Goal: Task Accomplishment & Management: Manage account settings

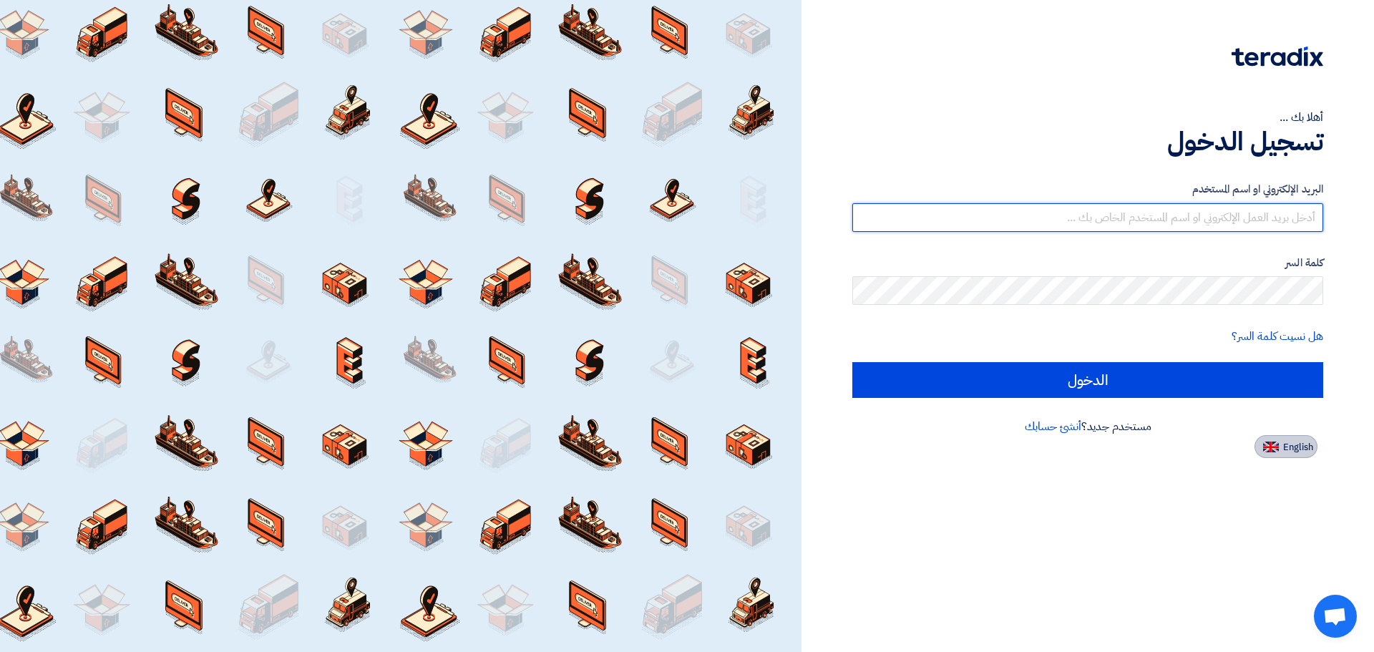
type input "[PERSON_NAME][EMAIL_ADDRESS][PERSON_NAME][DOMAIN_NAME]"
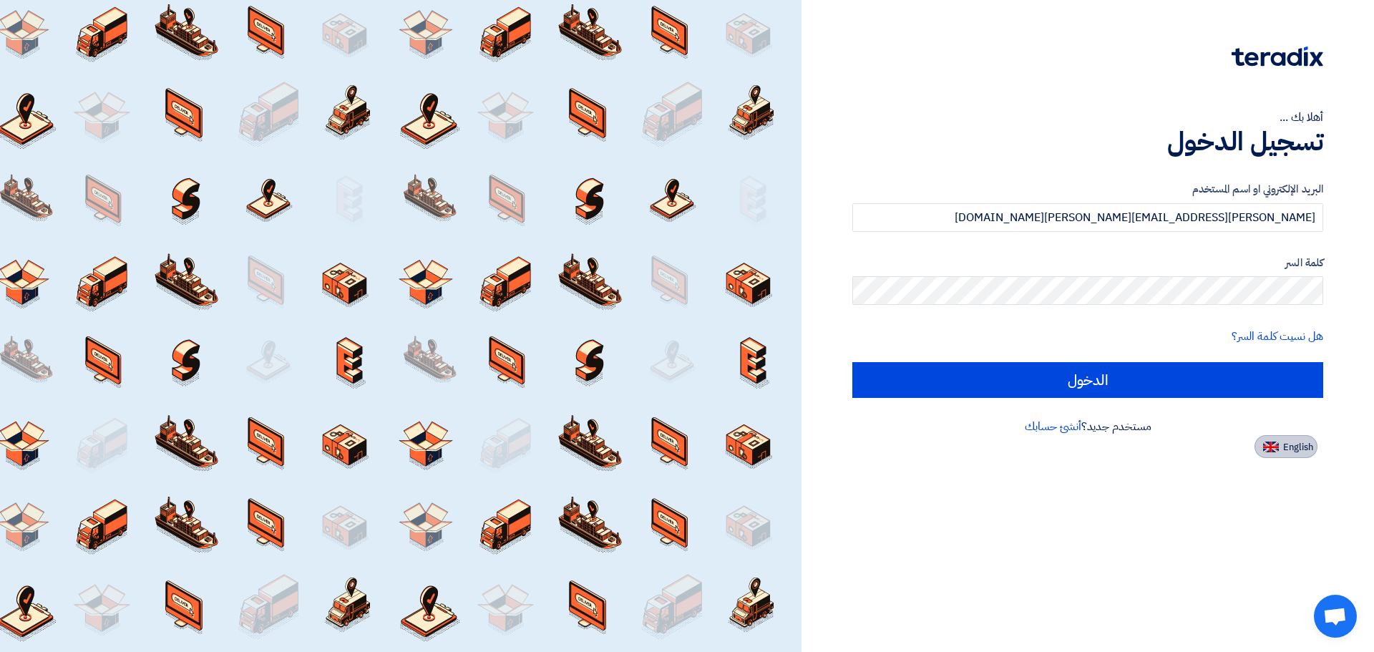
click at [1301, 444] on span "English" at bounding box center [1298, 447] width 30 height 10
type input "Sign in"
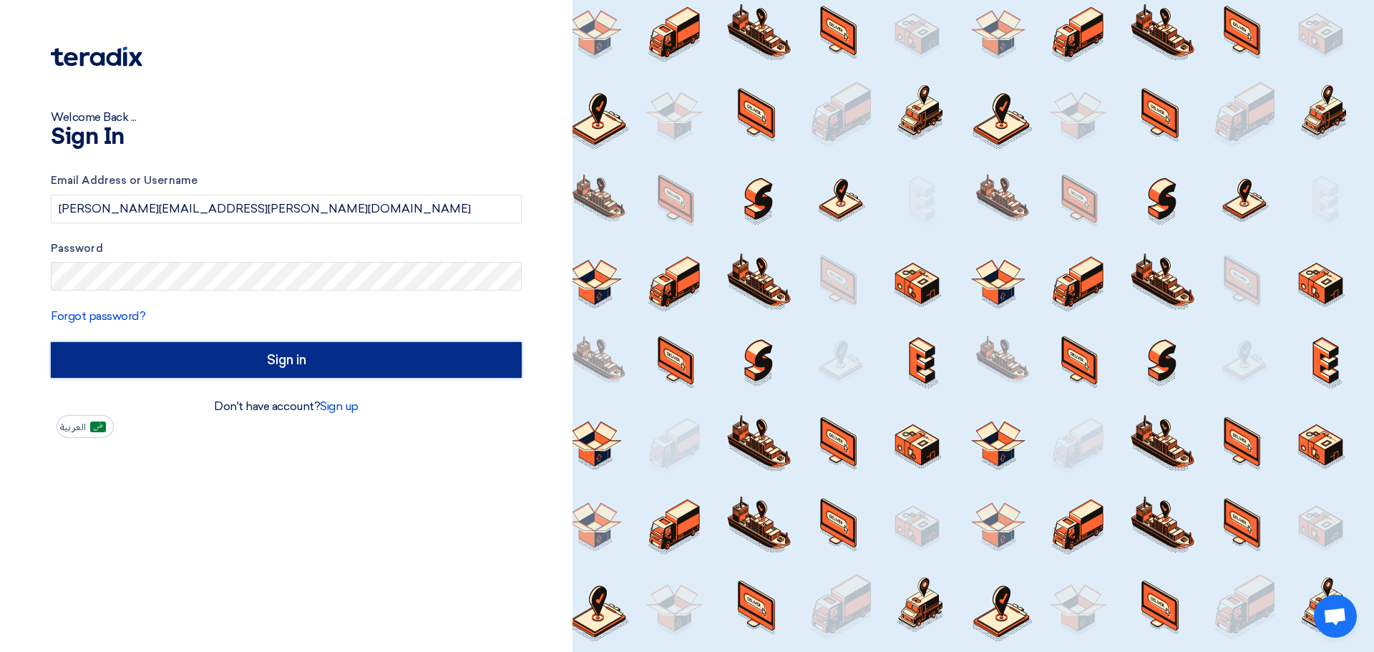
click at [301, 363] on input "Sign in" at bounding box center [286, 360] width 471 height 36
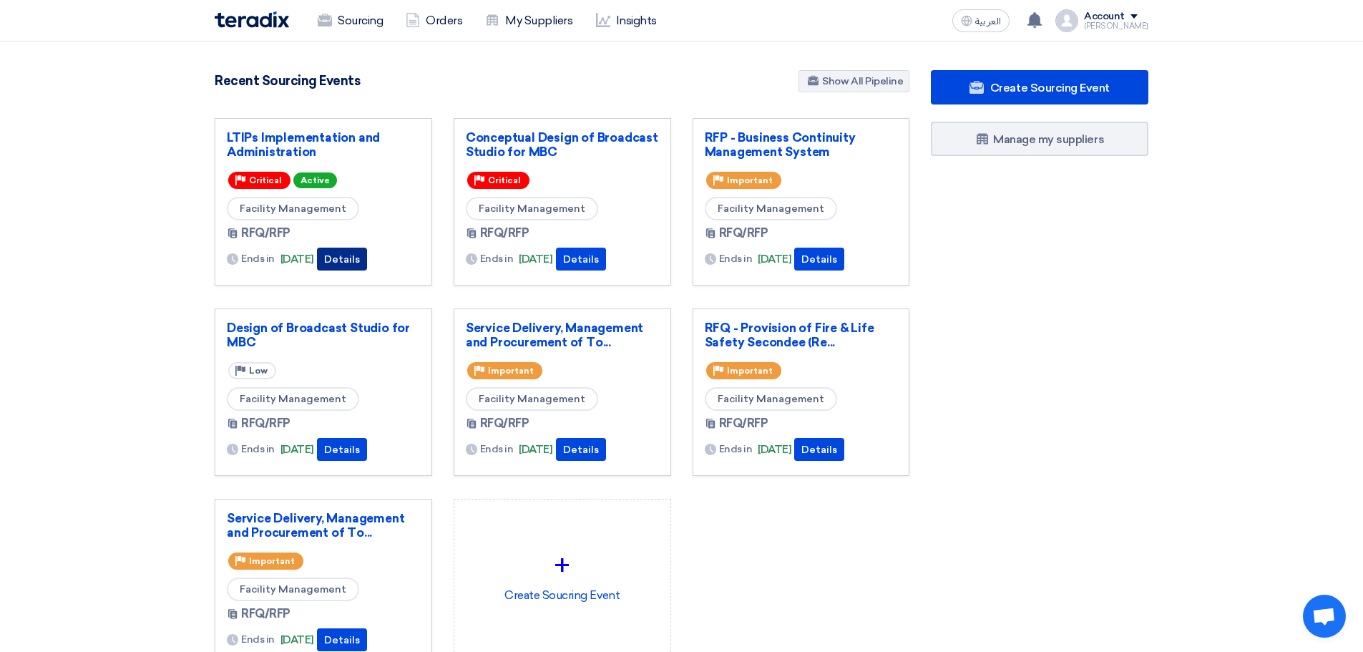
click at [367, 258] on button "Details" at bounding box center [342, 259] width 50 height 23
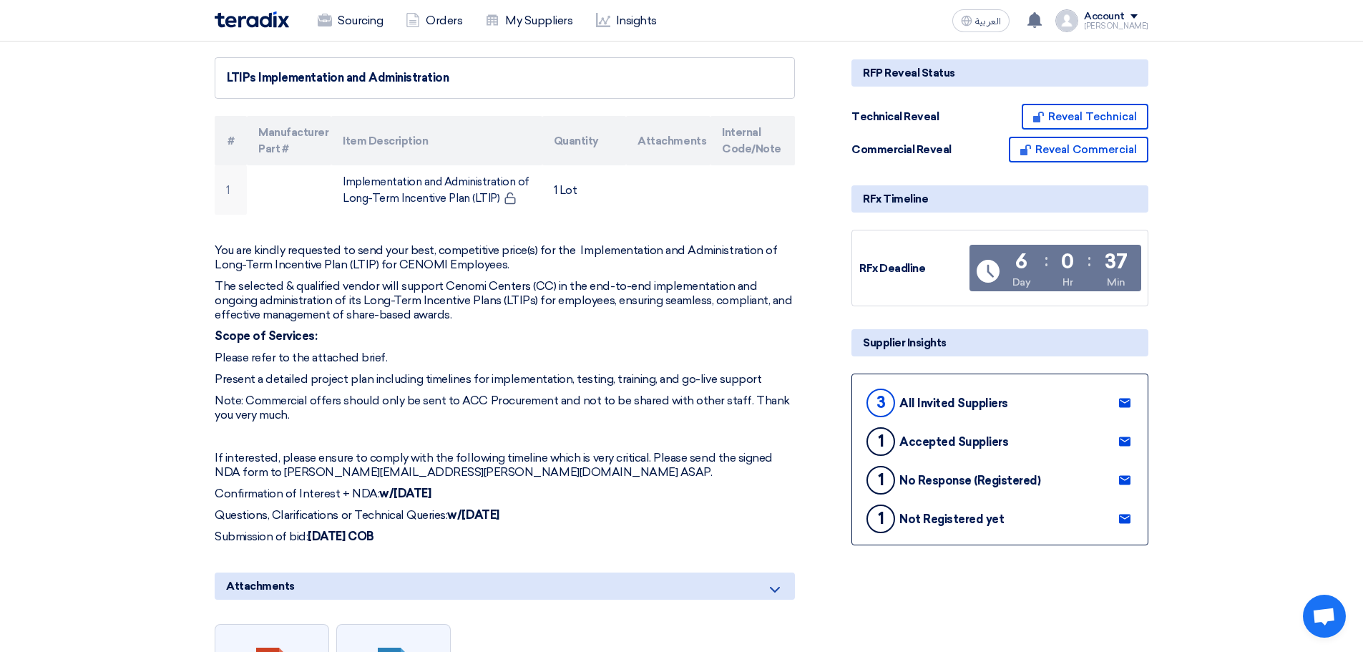
scroll to position [167, 0]
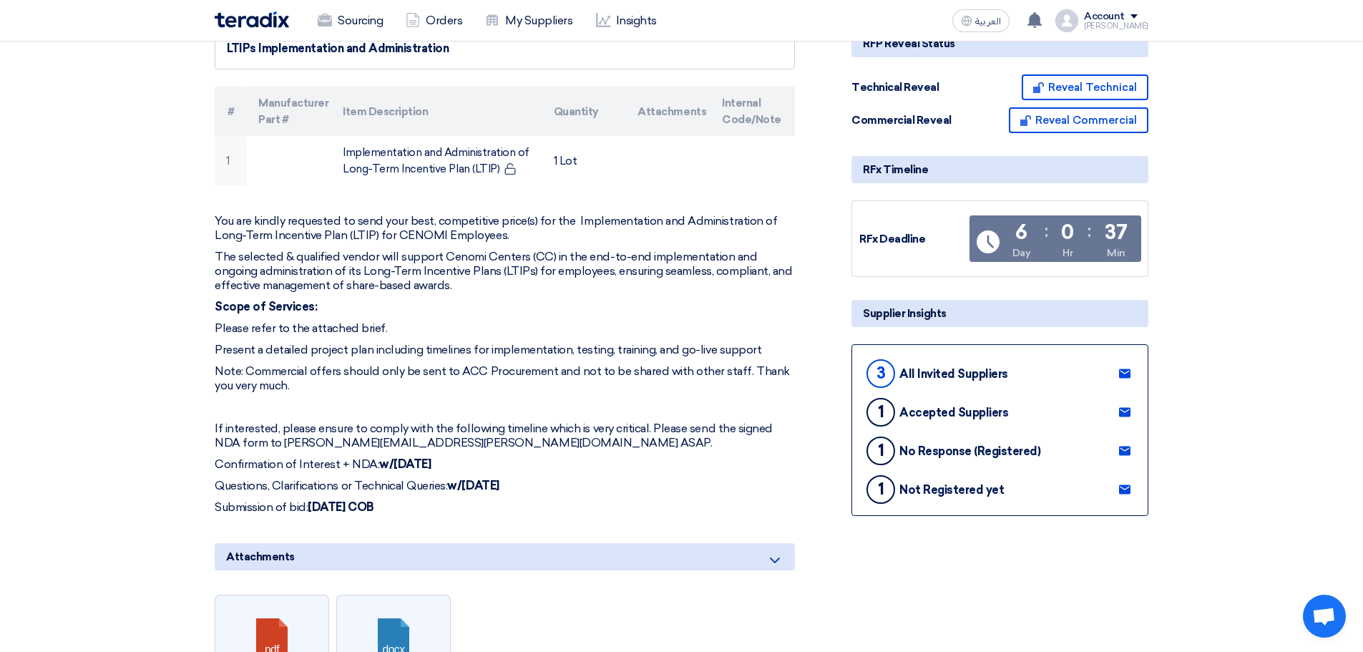
click at [1125, 409] on use at bounding box center [1124, 412] width 11 height 9
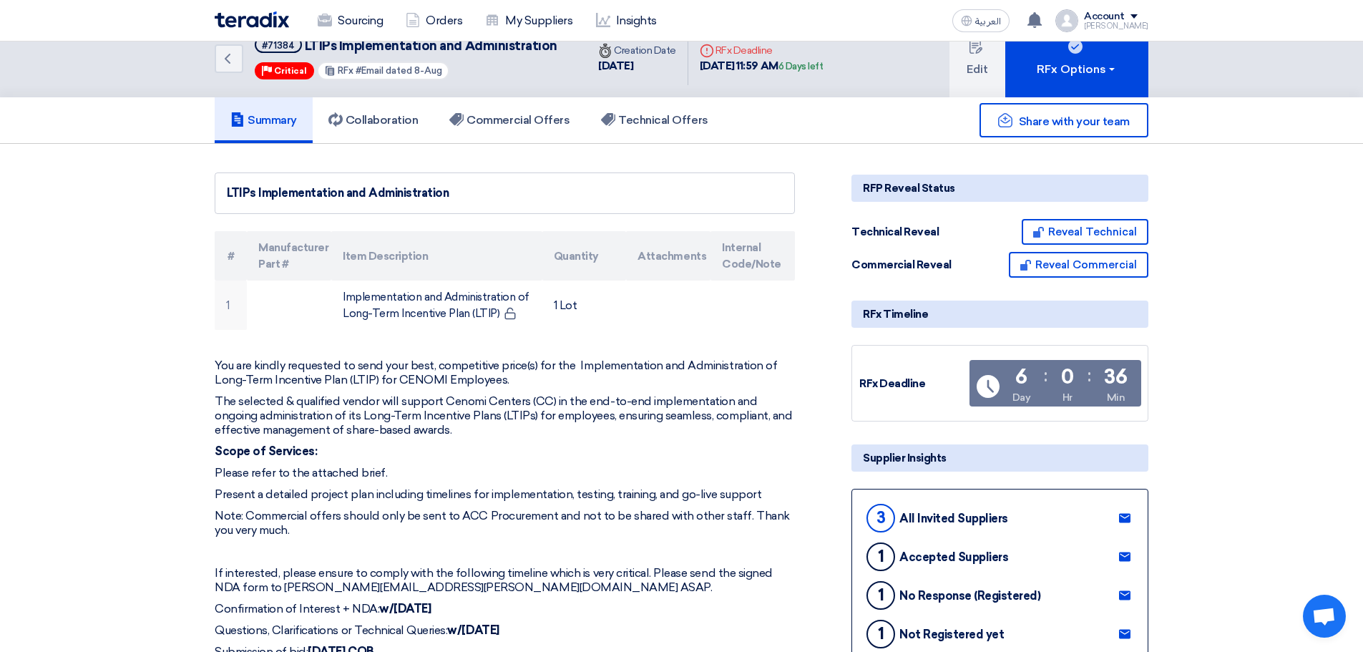
scroll to position [0, 0]
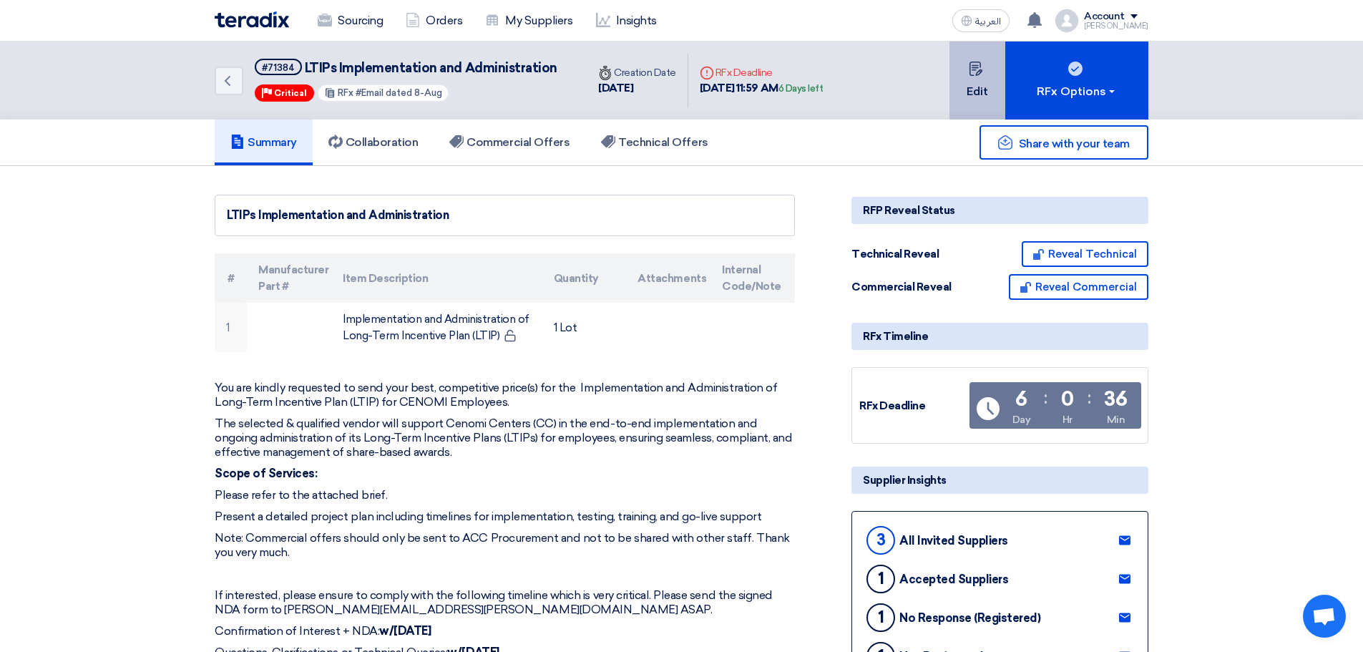
click at [983, 75] on button "Edit" at bounding box center [977, 80] width 56 height 78
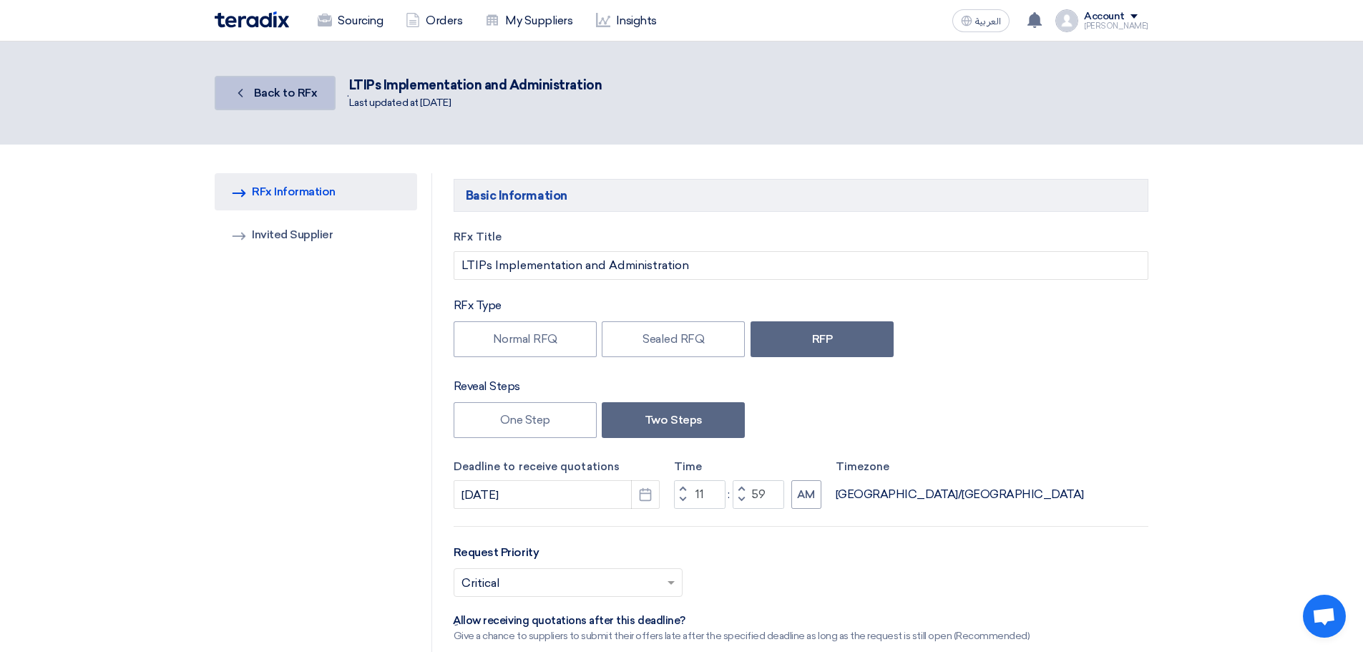
click at [284, 95] on span "Back to RFx" at bounding box center [286, 93] width 64 height 14
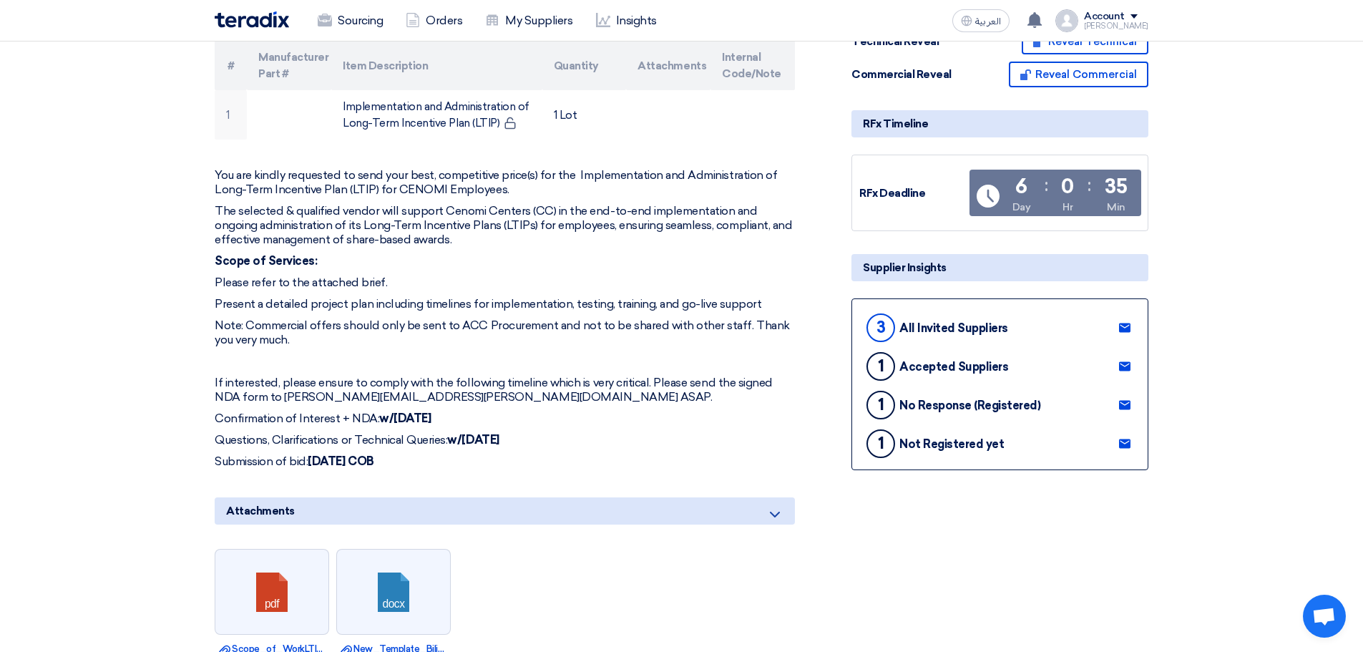
scroll to position [167, 0]
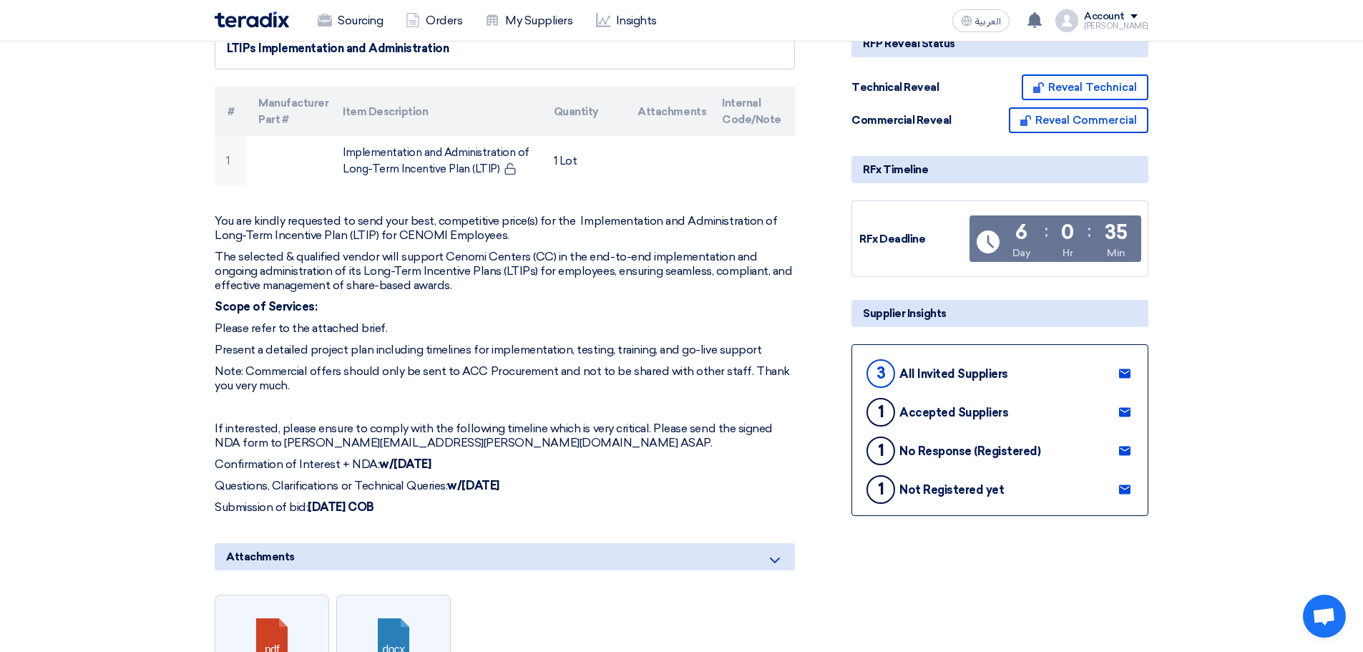
click at [1125, 486] on use at bounding box center [1124, 489] width 11 height 9
click at [1126, 408] on use at bounding box center [1124, 412] width 11 height 9
click at [1125, 446] on use at bounding box center [1124, 450] width 11 height 9
